Goal: Information Seeking & Learning: Learn about a topic

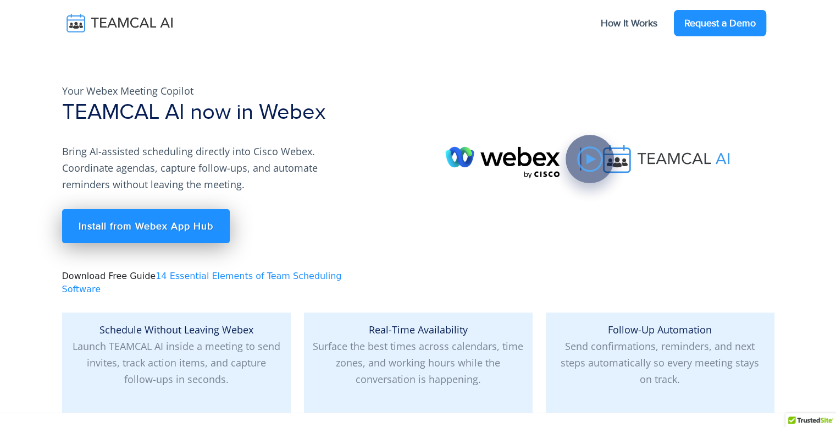
click at [686, 35] on link "Request a Demo" at bounding box center [720, 23] width 92 height 26
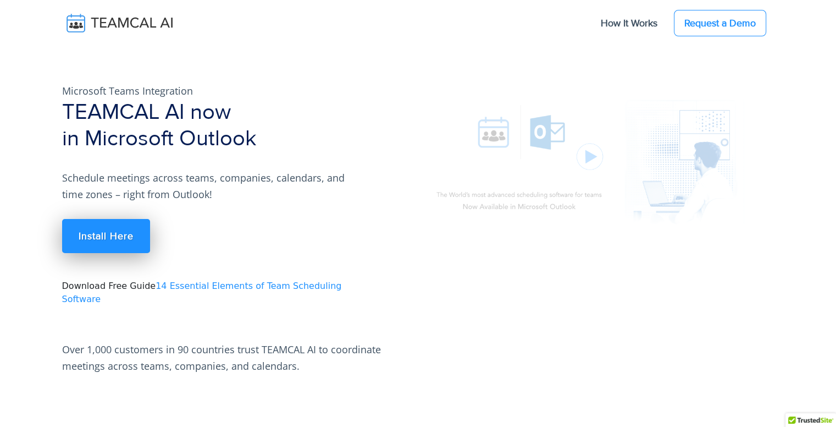
click at [583, 126] on img at bounding box center [590, 159] width 330 height 186
